Goal: Information Seeking & Learning: Obtain resource

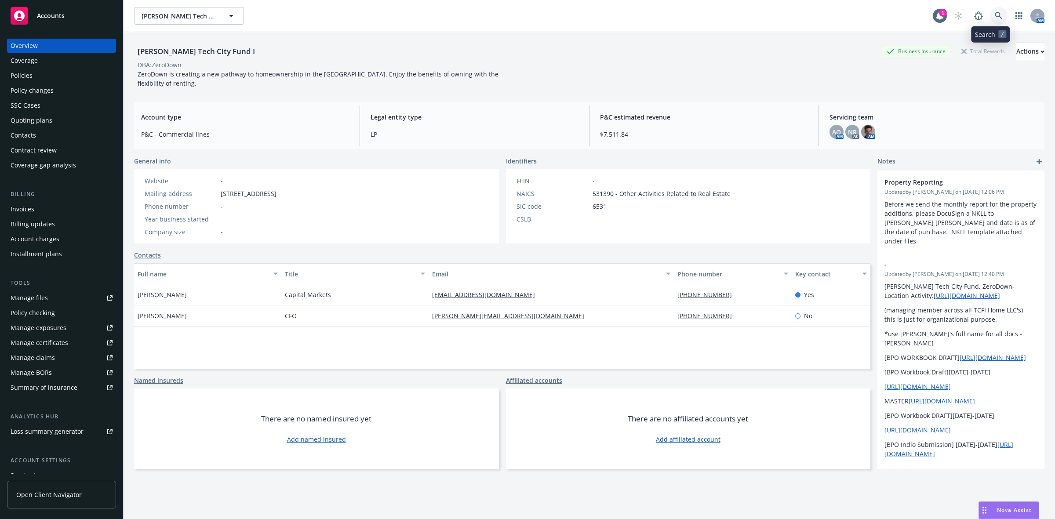
click at [995, 12] on icon at bounding box center [998, 15] width 7 height 7
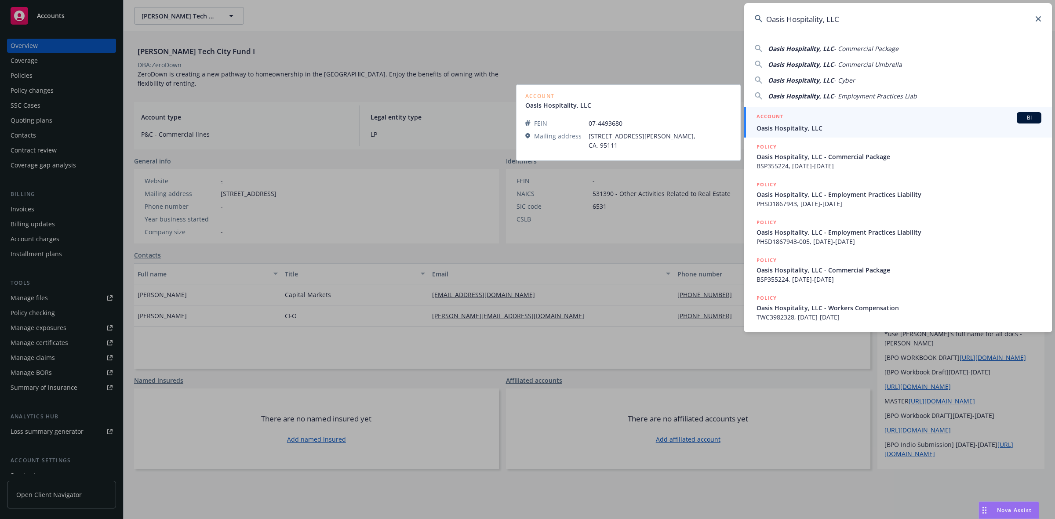
type input "Oasis Hospitality, LLC"
click at [838, 122] on div "ACCOUNT BI" at bounding box center [899, 117] width 285 height 11
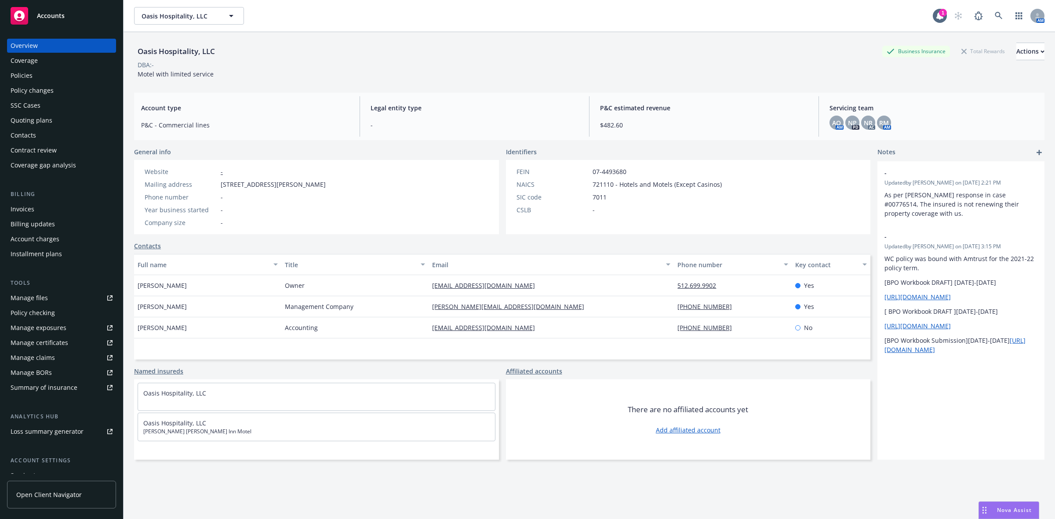
click at [56, 69] on div "Policies" at bounding box center [62, 76] width 102 height 14
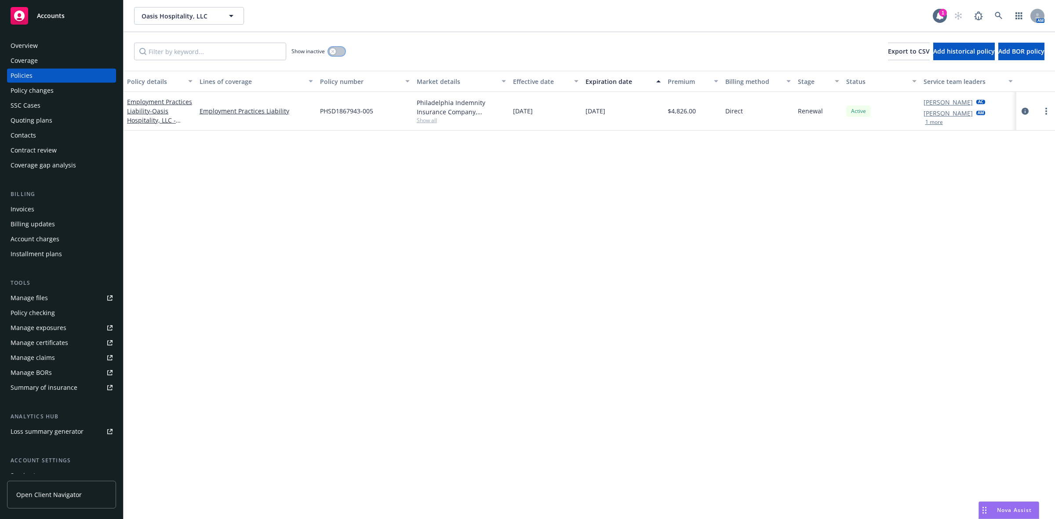
click at [341, 55] on button "button" at bounding box center [336, 51] width 17 height 9
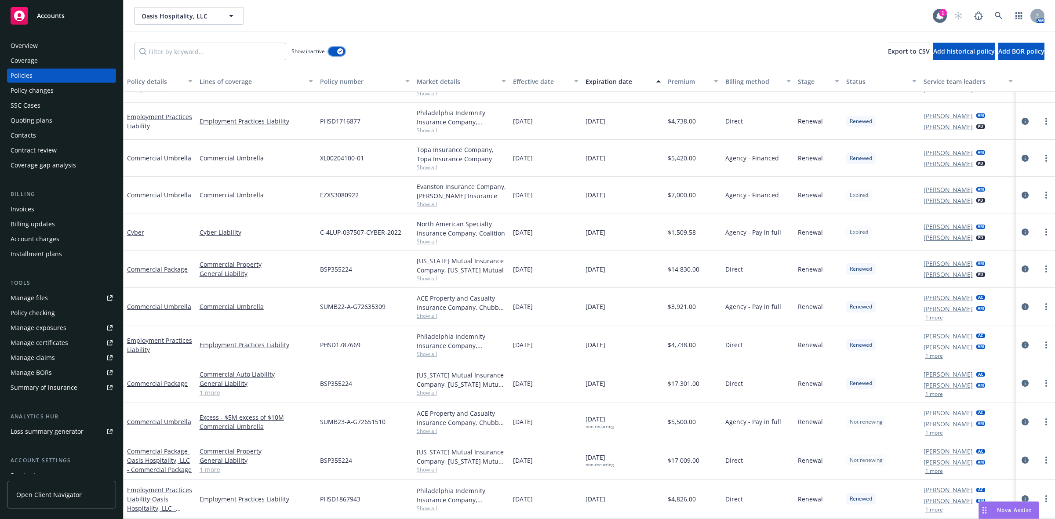
scroll to position [452, 0]
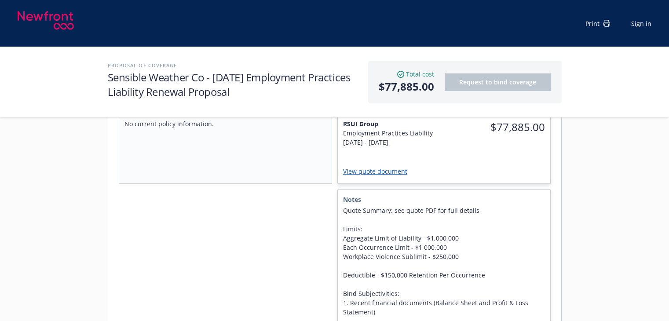
scroll to position [312, 0]
click at [361, 168] on link "View quote document" at bounding box center [378, 172] width 71 height 8
